Goal: Answer question/provide support

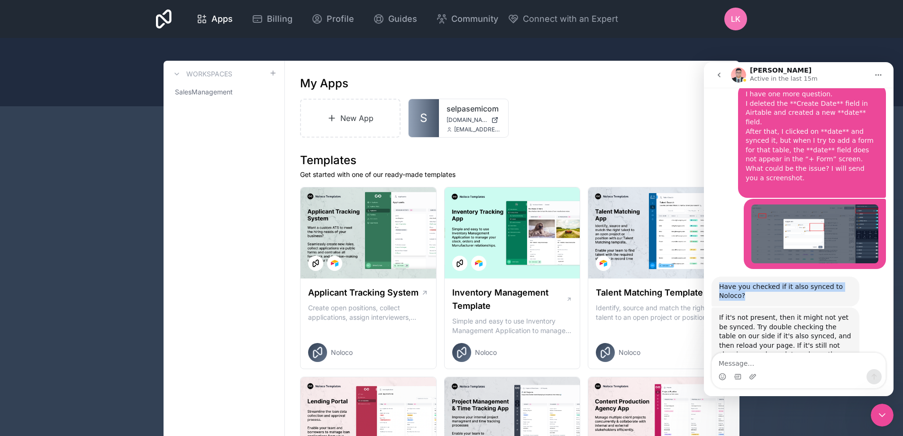
click at [741, 313] on div "If it's not present, then it might not yet be synced. Try double checking the t…" at bounding box center [785, 359] width 133 height 93
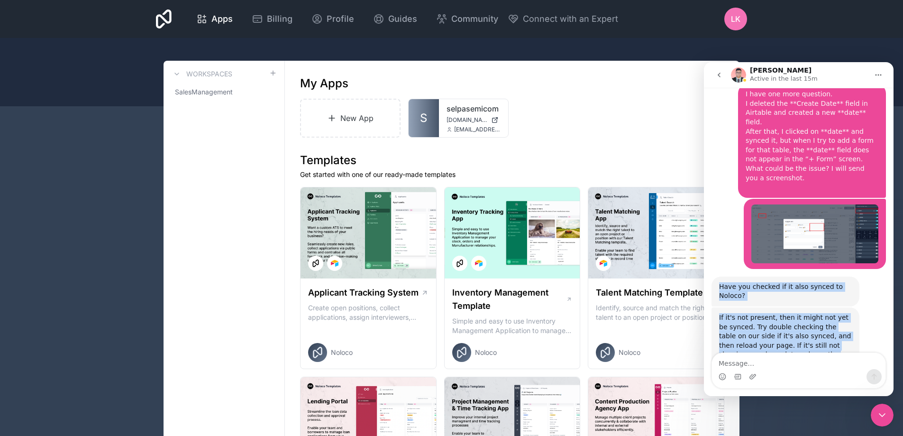
drag, startPoint x: 766, startPoint y: 323, endPoint x: 711, endPoint y: 216, distance: 119.8
copy div "Have you checked if it also synced to Noloco? [PERSON_NAME] • 1h ago If it's no…"
click at [819, 313] on div "If it's not present, then it might not yet be synced. Try double checking the t…" at bounding box center [785, 359] width 133 height 93
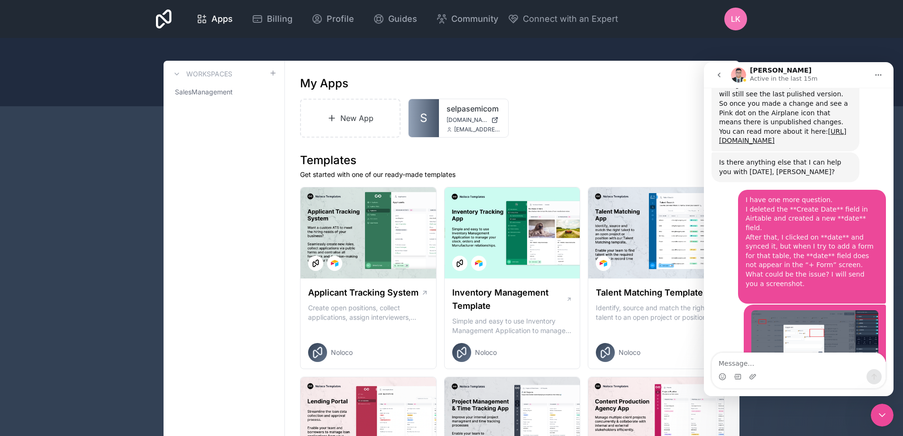
scroll to position [2857, 0]
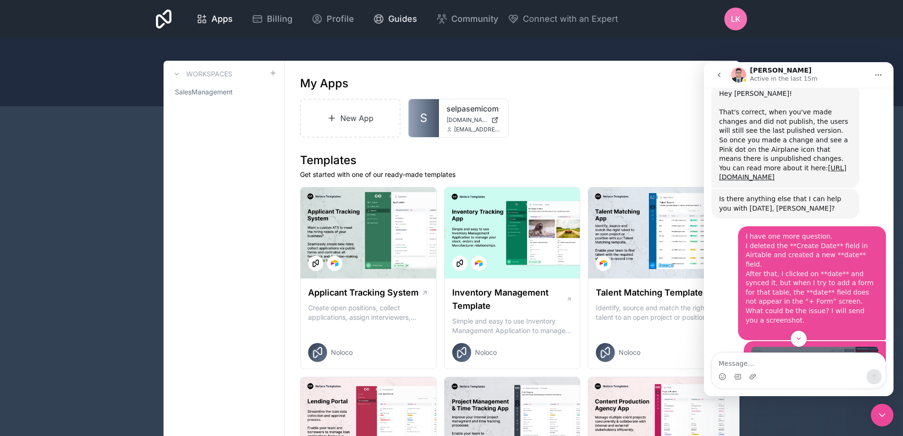
click at [389, 18] on span "Guides" at bounding box center [402, 18] width 29 height 13
click at [723, 75] on button "go back" at bounding box center [719, 75] width 18 height 18
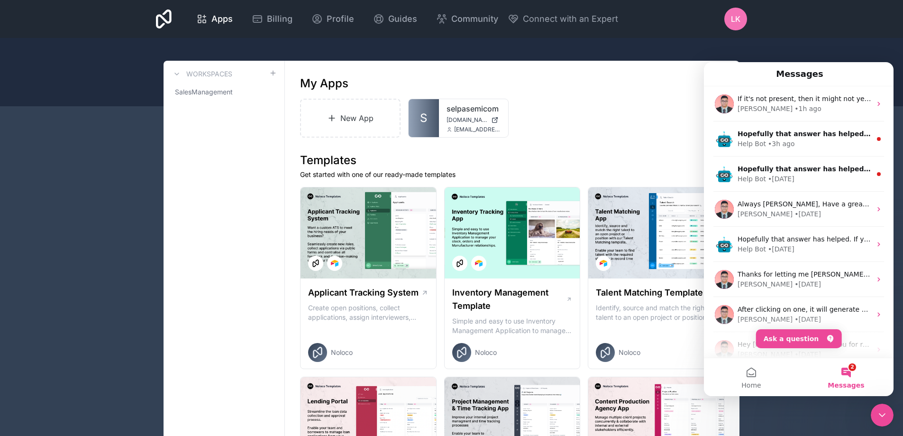
click at [718, 78] on div "Messages" at bounding box center [798, 74] width 177 height 16
click at [881, 416] on icon "Close Intercom Messenger" at bounding box center [881, 414] width 11 height 11
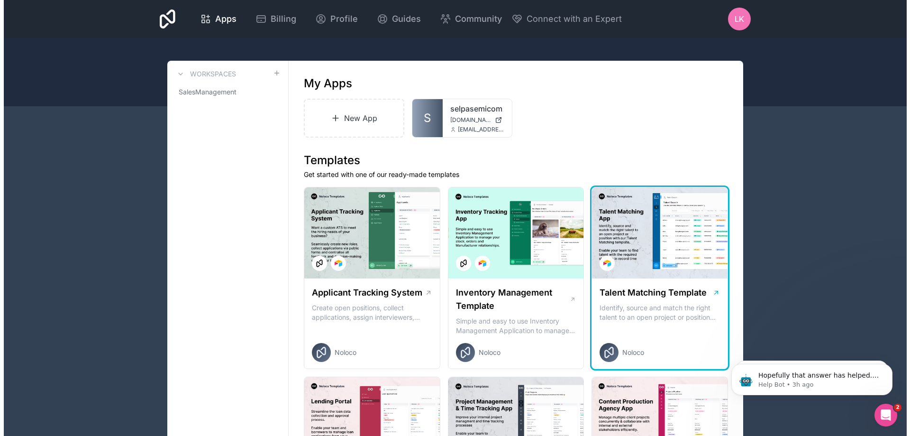
scroll to position [0, 0]
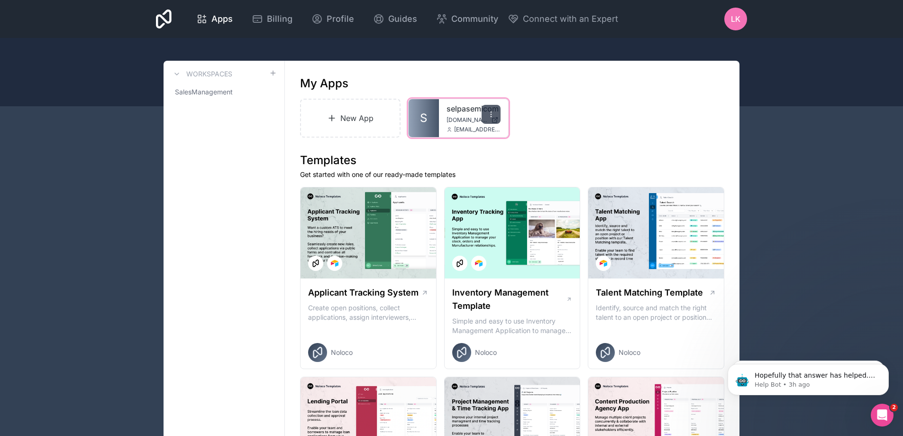
click at [484, 112] on div at bounding box center [491, 114] width 19 height 19
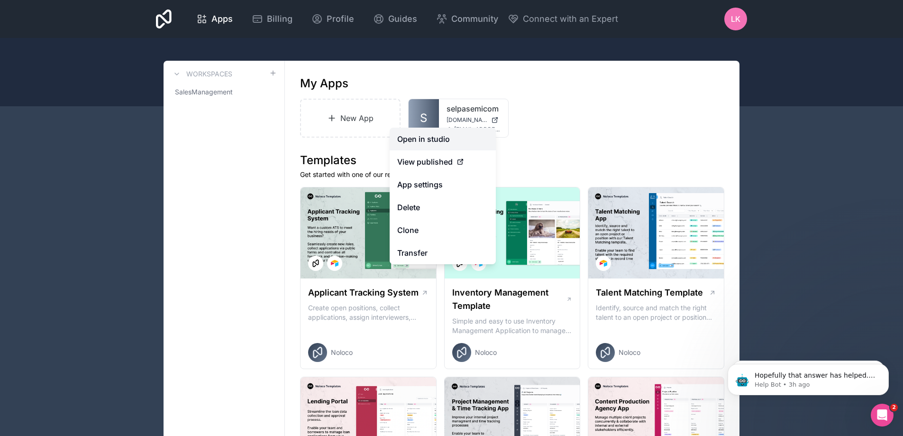
click at [429, 143] on link "Open in studio" at bounding box center [443, 139] width 106 height 23
